Goal: Task Accomplishment & Management: Complete application form

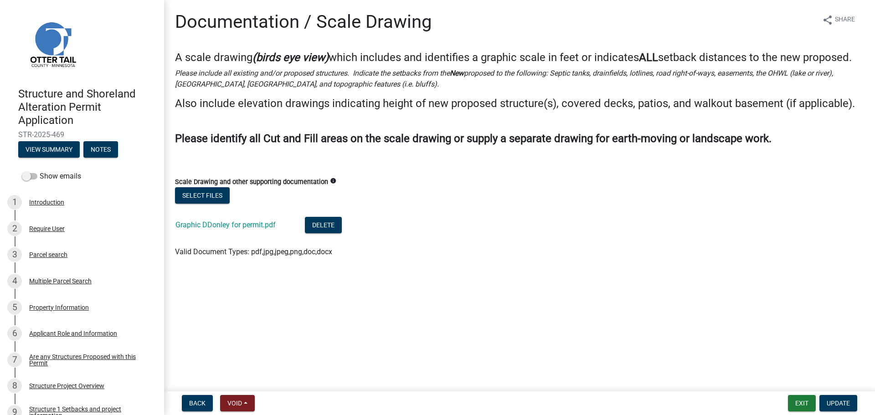
scroll to position [501, 0]
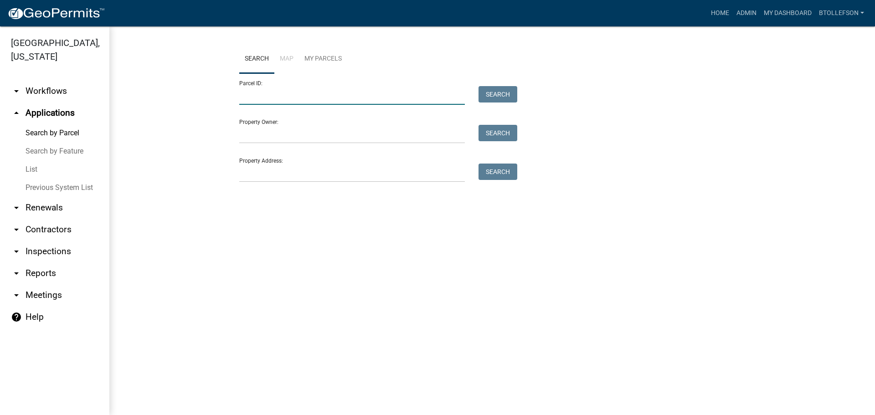
click at [319, 92] on input "Parcel ID:" at bounding box center [352, 95] width 226 height 19
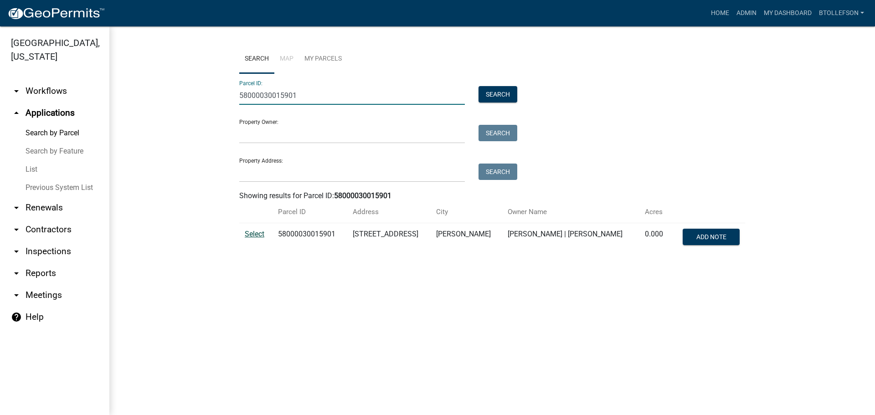
type input "58000030015901"
click at [255, 237] on span "Select" at bounding box center [255, 234] width 20 height 9
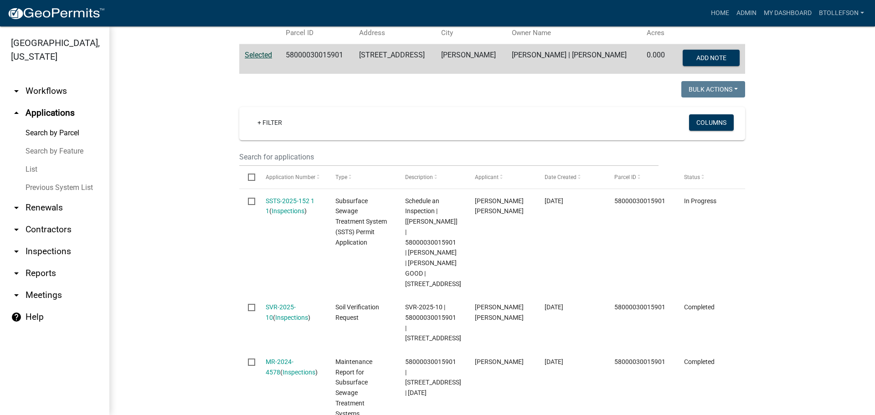
scroll to position [253, 0]
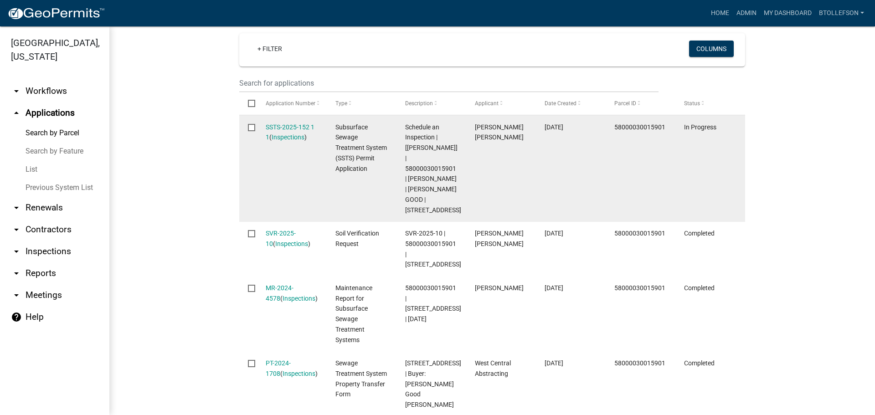
click at [278, 122] on div "SSTS-2025-152 1 1 ( Inspections )" at bounding box center [292, 132] width 52 height 21
click at [286, 125] on link "SSTS-2025-152 1 1" at bounding box center [290, 132] width 49 height 18
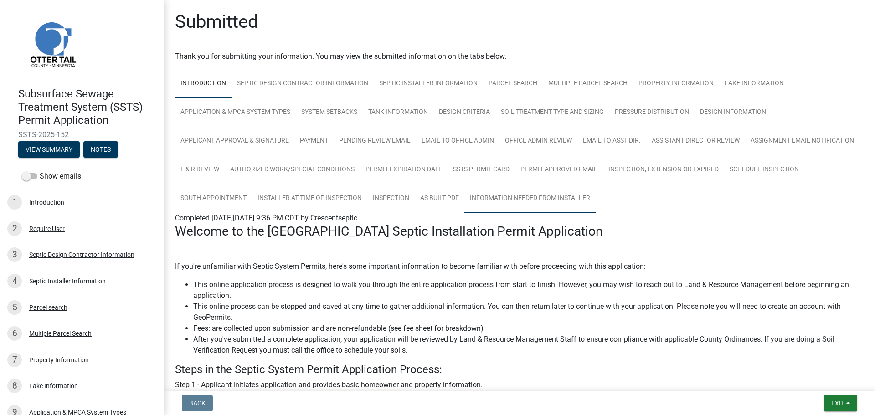
click at [596, 194] on link "Information Needed from Installer" at bounding box center [529, 198] width 131 height 29
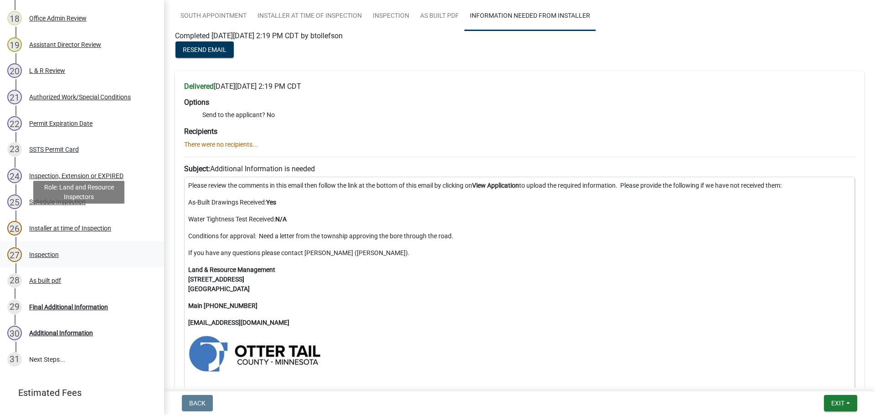
scroll to position [673, 0]
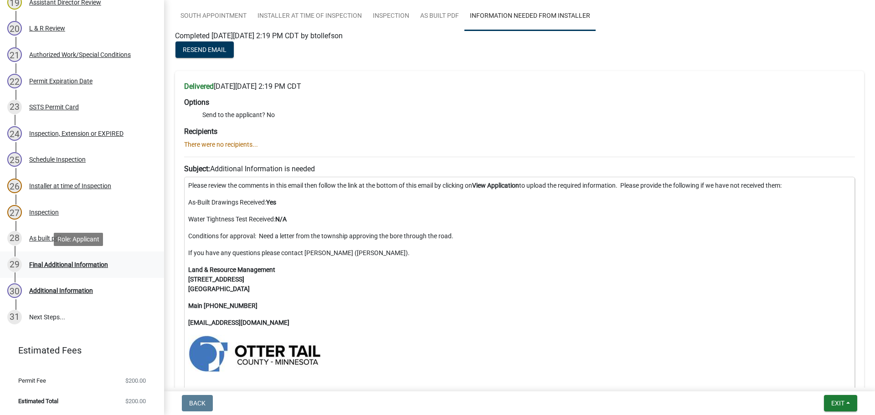
click at [78, 254] on link "29 Final Additional Information" at bounding box center [82, 265] width 164 height 26
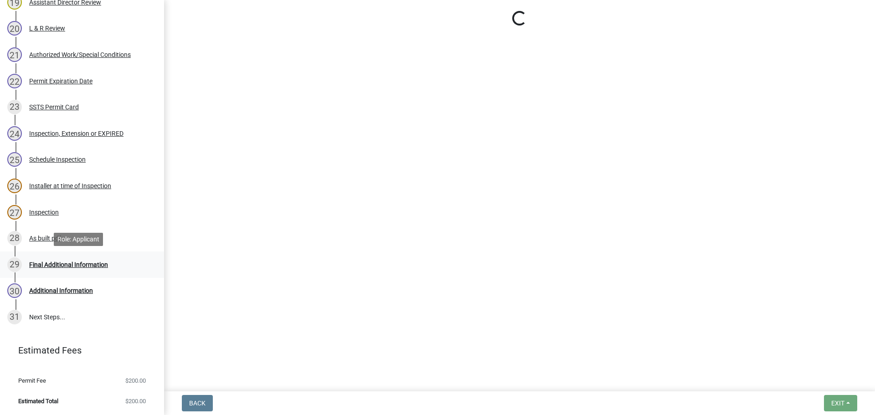
click at [82, 264] on div "Final Additional Information" at bounding box center [68, 265] width 79 height 6
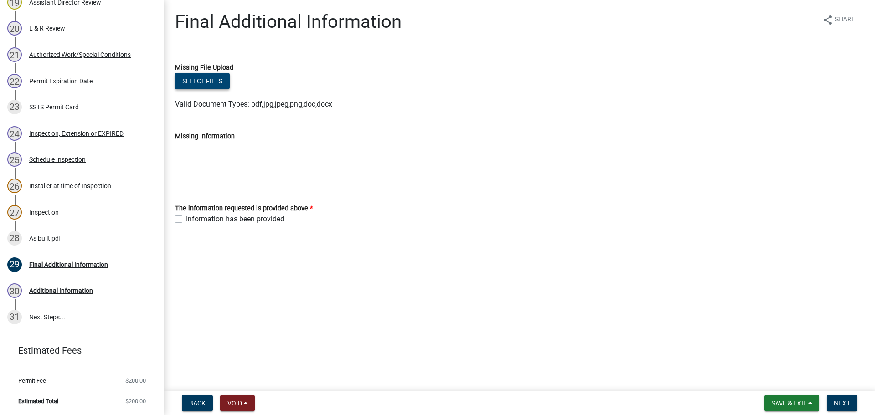
click at [221, 79] on button "Select files" at bounding box center [202, 81] width 55 height 16
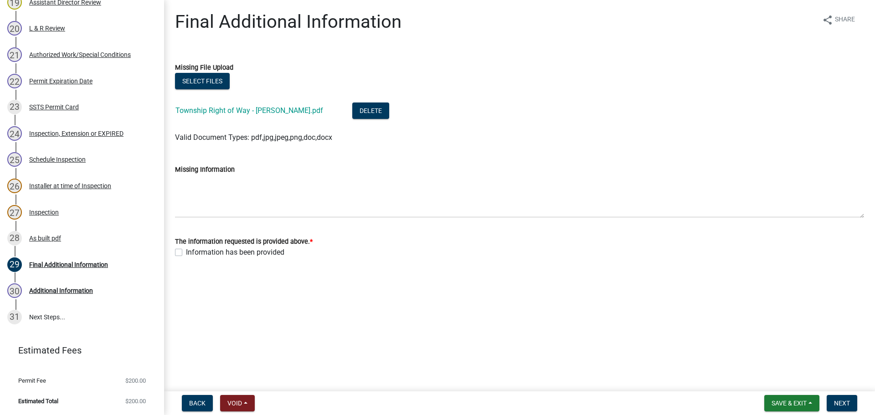
drag, startPoint x: 179, startPoint y: 254, endPoint x: 198, endPoint y: 264, distance: 21.8
click at [186, 255] on label "Information has been provided" at bounding box center [235, 252] width 98 height 11
click at [186, 253] on input "Information has been provided" at bounding box center [189, 250] width 6 height 6
checkbox input "true"
click at [852, 400] on button "Next" at bounding box center [842, 403] width 31 height 16
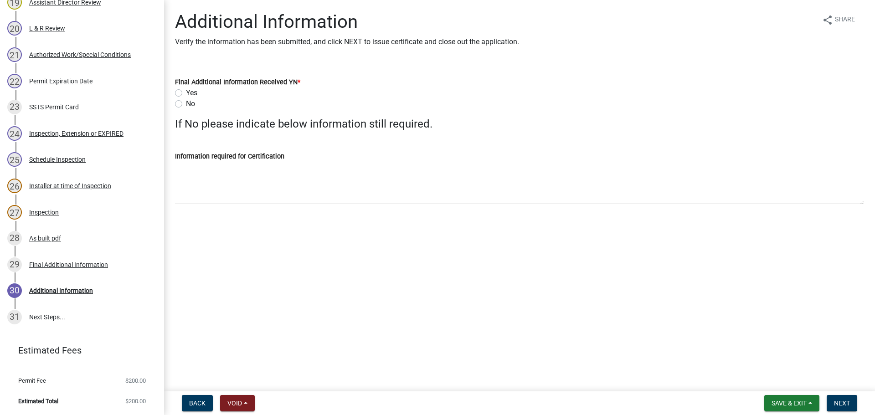
drag, startPoint x: 177, startPoint y: 91, endPoint x: 187, endPoint y: 123, distance: 33.9
click at [186, 91] on label "Yes" at bounding box center [191, 92] width 11 height 11
click at [186, 91] on input "Yes" at bounding box center [189, 90] width 6 height 6
radio input "true"
click at [846, 404] on span "Next" at bounding box center [842, 403] width 16 height 7
